Goal: Task Accomplishment & Management: Use online tool/utility

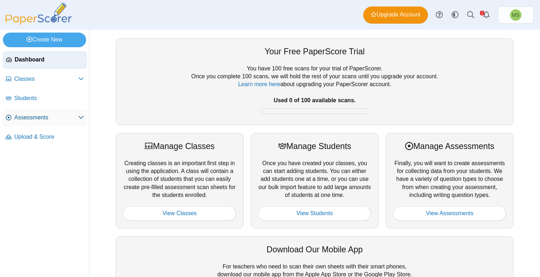
click at [39, 120] on span "Assessments" at bounding box center [46, 118] width 64 height 8
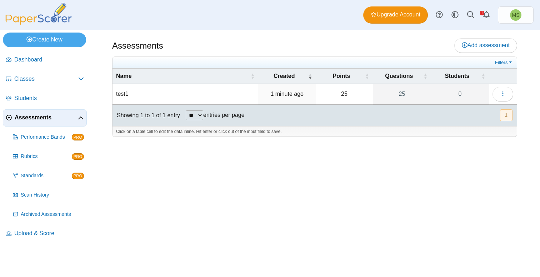
click at [121, 96] on td "test1" at bounding box center [185, 94] width 146 height 20
click at [503, 97] on button "button" at bounding box center [502, 94] width 21 height 14
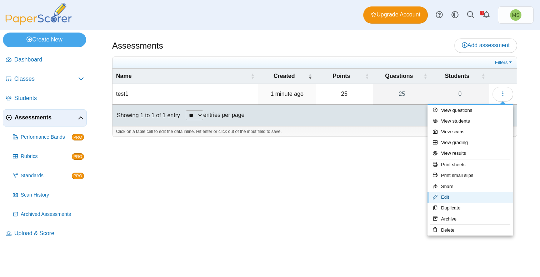
click at [449, 196] on link "Edit" at bounding box center [470, 197] width 86 height 11
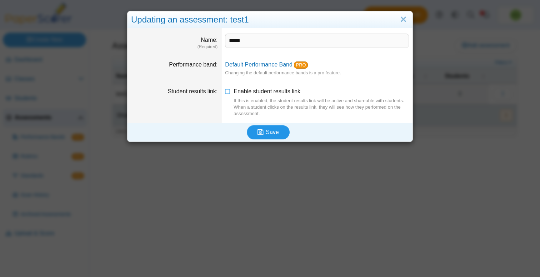
click at [268, 134] on span "Save" at bounding box center [272, 132] width 13 height 6
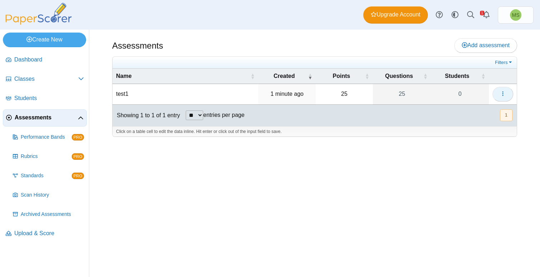
click at [502, 93] on icon "button" at bounding box center [503, 94] width 6 height 6
click at [502, 92] on icon "button" at bounding box center [503, 94] width 6 height 6
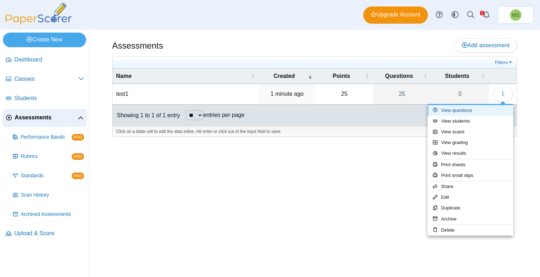
click at [456, 114] on link "View questions" at bounding box center [470, 110] width 86 height 11
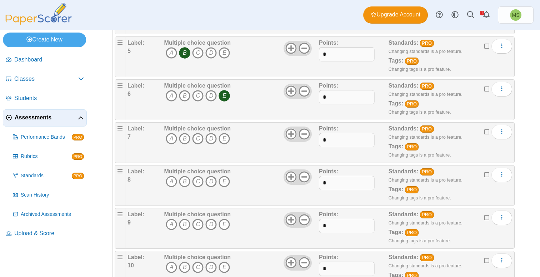
scroll to position [288, 0]
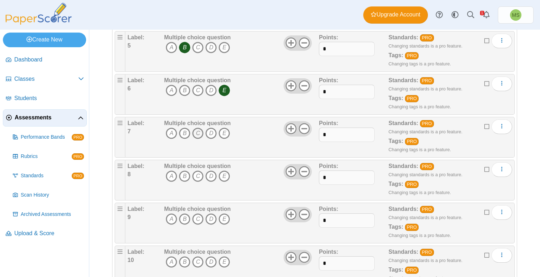
click at [198, 133] on icon "C" at bounding box center [197, 132] width 11 height 11
click at [199, 169] on b "Multiple choice question" at bounding box center [197, 166] width 67 height 6
click at [199, 177] on icon "C" at bounding box center [197, 175] width 11 height 11
click at [198, 219] on icon "C" at bounding box center [197, 218] width 11 height 11
click at [201, 261] on icon "C" at bounding box center [197, 261] width 11 height 11
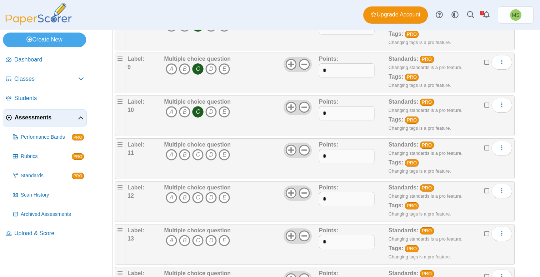
scroll to position [457, 0]
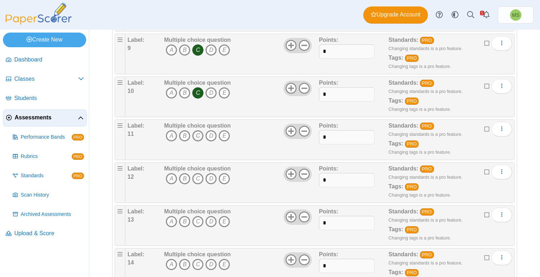
click at [197, 134] on icon "C" at bounding box center [197, 135] width 11 height 11
click at [198, 178] on icon "C" at bounding box center [197, 178] width 11 height 11
click at [201, 223] on icon "C" at bounding box center [197, 221] width 11 height 11
click at [200, 261] on icon "C" at bounding box center [197, 263] width 11 height 11
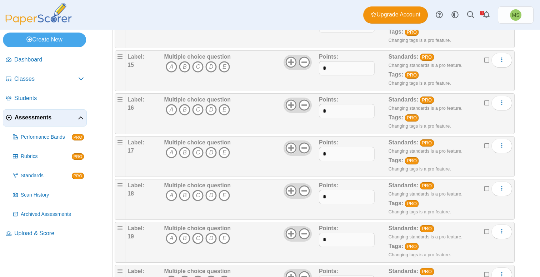
scroll to position [704, 0]
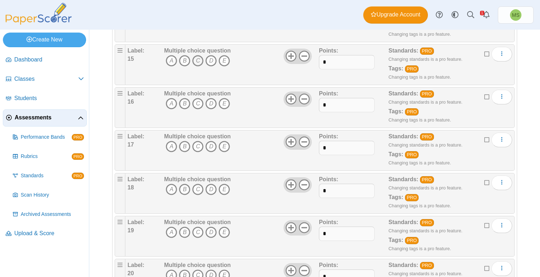
click at [197, 56] on icon "C" at bounding box center [197, 60] width 11 height 11
click at [198, 102] on icon "C" at bounding box center [197, 103] width 11 height 11
click at [196, 145] on icon "C" at bounding box center [197, 146] width 11 height 11
click at [198, 190] on icon "C" at bounding box center [197, 188] width 11 height 11
click at [199, 233] on icon "C" at bounding box center [197, 231] width 11 height 11
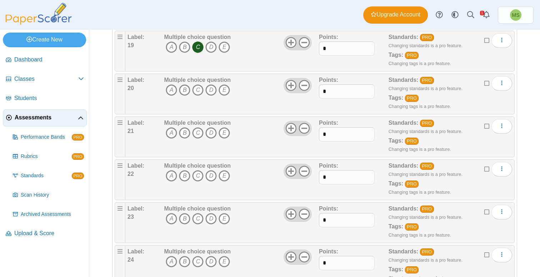
scroll to position [911, 0]
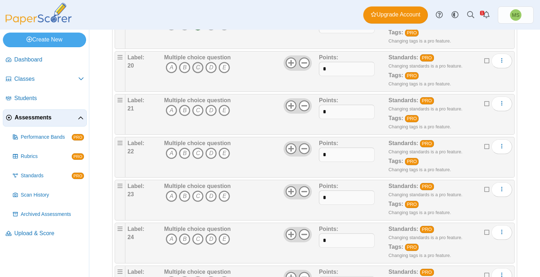
click at [196, 65] on icon "C" at bounding box center [197, 67] width 11 height 11
click at [197, 110] on icon "C" at bounding box center [197, 110] width 11 height 11
click at [197, 155] on icon "C" at bounding box center [197, 152] width 11 height 11
click at [197, 197] on icon "C" at bounding box center [197, 195] width 11 height 11
click at [200, 235] on icon "C" at bounding box center [197, 238] width 11 height 11
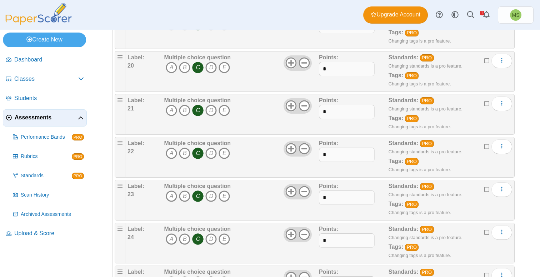
scroll to position [957, 0]
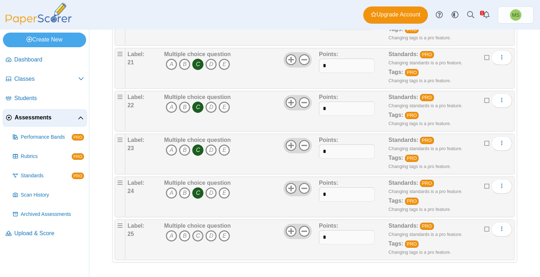
click at [197, 230] on icon "C" at bounding box center [197, 235] width 11 height 11
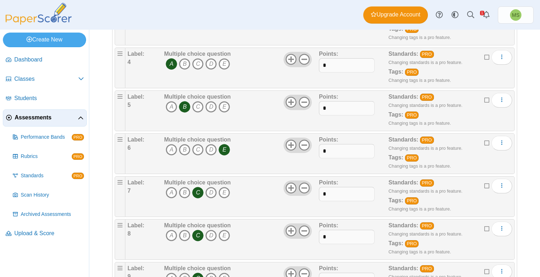
scroll to position [0, 0]
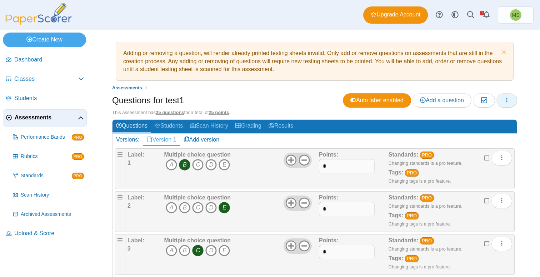
click at [505, 99] on icon "button" at bounding box center [507, 100] width 6 height 6
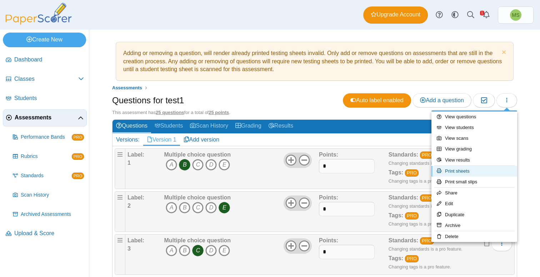
click at [487, 172] on link "Print sheets" at bounding box center [474, 171] width 86 height 11
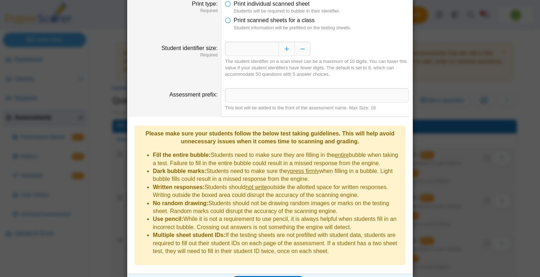
scroll to position [43, 0]
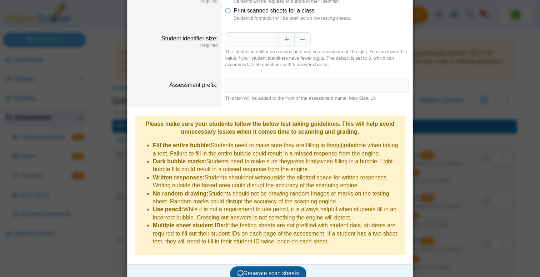
click at [273, 270] on span "Generate scan sheets" at bounding box center [268, 273] width 62 height 6
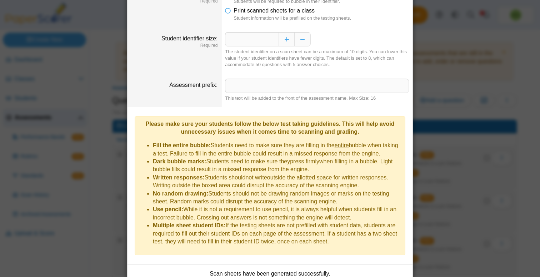
scroll to position [101, 0]
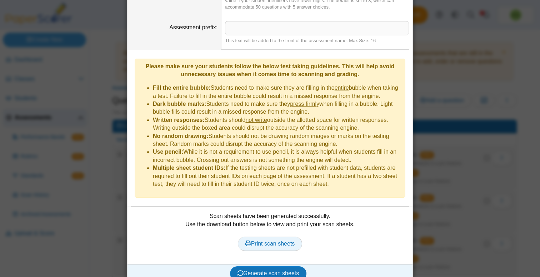
click at [277, 240] on span "Print scan sheets" at bounding box center [270, 243] width 50 height 6
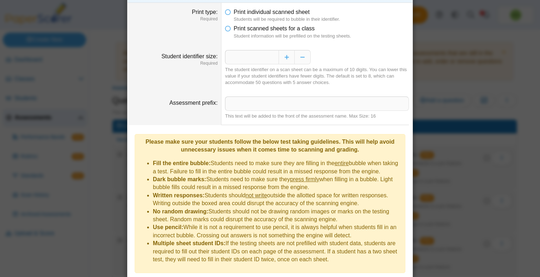
scroll to position [0, 0]
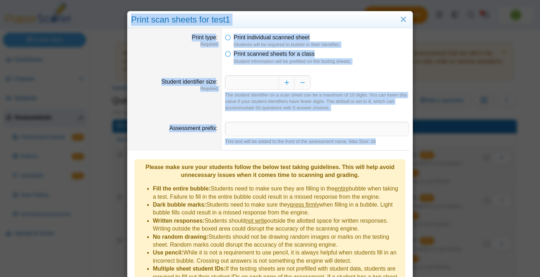
drag, startPoint x: 401, startPoint y: 16, endPoint x: 368, endPoint y: 161, distance: 148.7
click at [368, 161] on div "**********" at bounding box center [270, 197] width 286 height 373
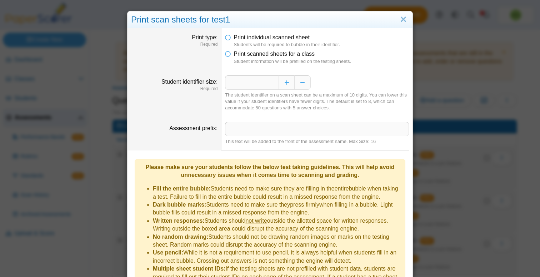
click at [347, 233] on li "No random drawing: Students should not be drawing random images or marks on the…" at bounding box center [277, 241] width 248 height 16
click at [402, 22] on link "Close" at bounding box center [403, 20] width 11 height 12
